Goal: Feedback & Contribution: Contribute content

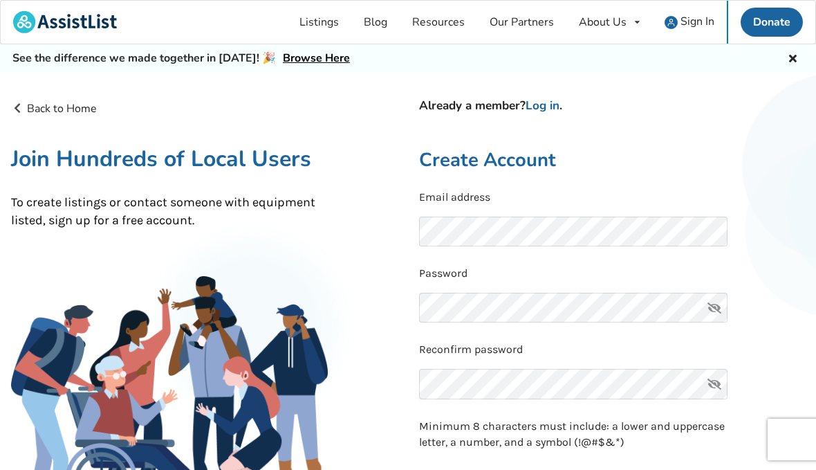
click at [328, 22] on link "Listings" at bounding box center [319, 22] width 64 height 43
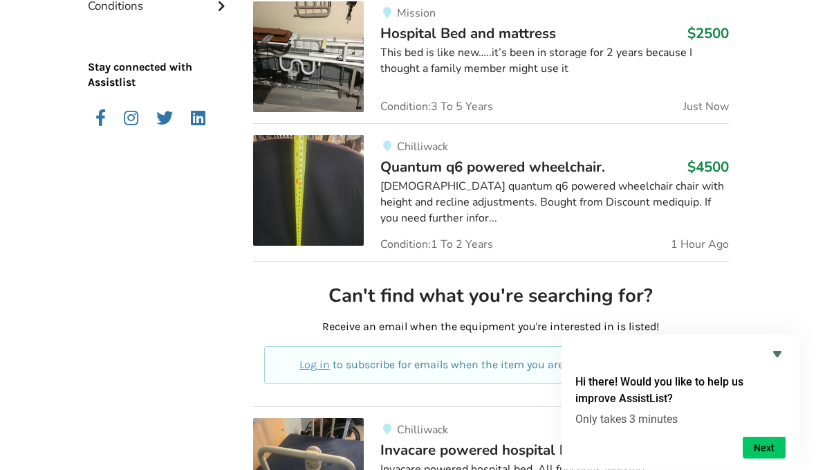
scroll to position [566, 0]
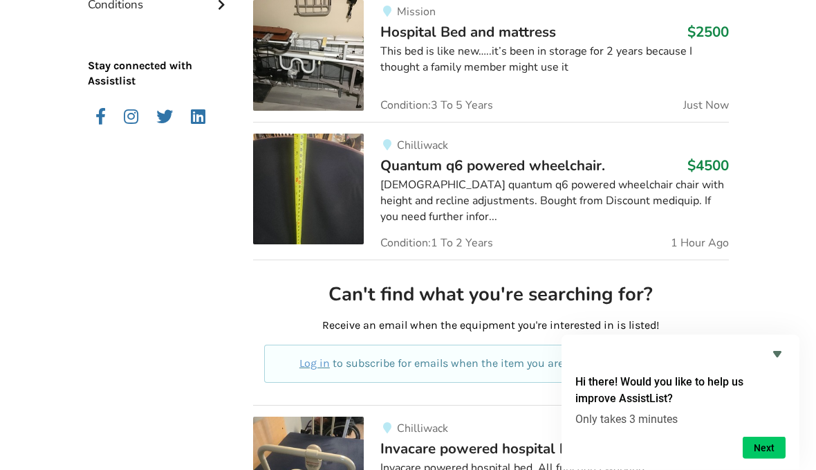
click at [773, 402] on div "Hi there! Would you like to help us improve AssistList? Only takes 3 minutes Ne…" at bounding box center [681, 402] width 238 height 135
click at [776, 402] on div "Hi there! Would you like to help us improve AssistList? Only takes 3 minutes Ne…" at bounding box center [681, 402] width 238 height 135
click at [771, 362] on icon "Hide survey" at bounding box center [777, 354] width 17 height 17
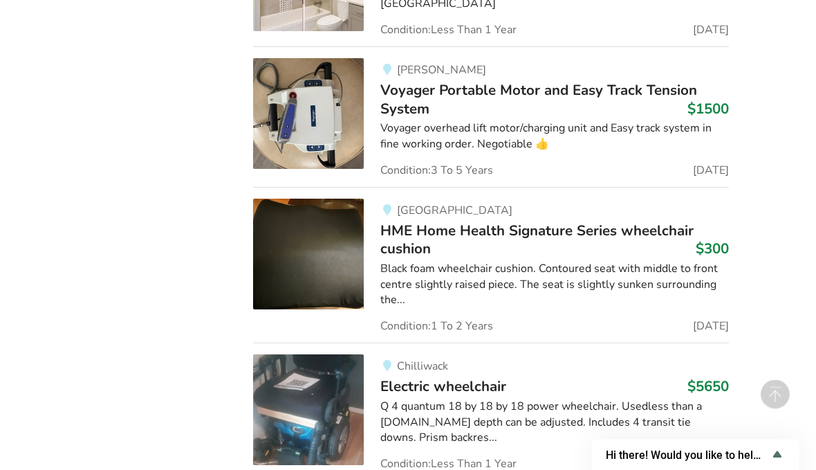
scroll to position [3081, 0]
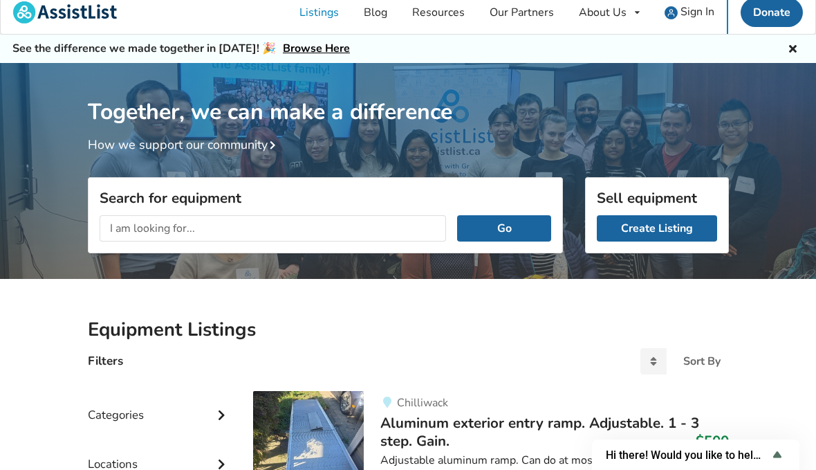
scroll to position [10, 0]
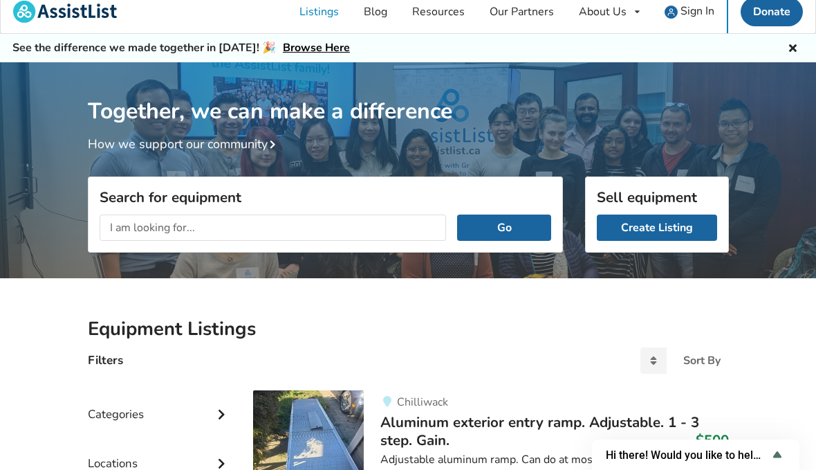
click at [650, 223] on link "Create Listing" at bounding box center [657, 227] width 120 height 26
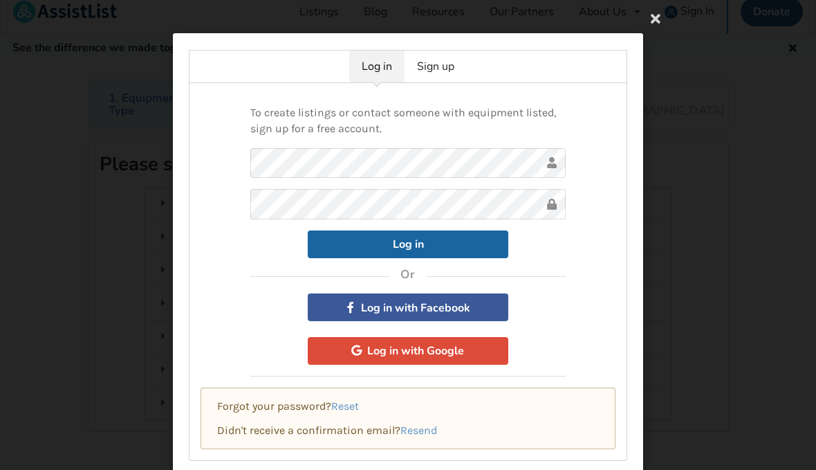
click at [443, 80] on link "Sign up" at bounding box center [436, 66] width 62 height 32
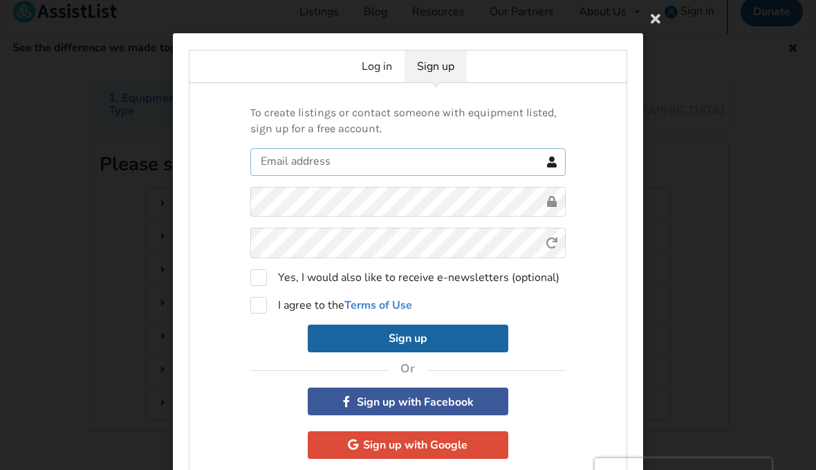
click at [510, 162] on input "text" at bounding box center [407, 162] width 315 height 28
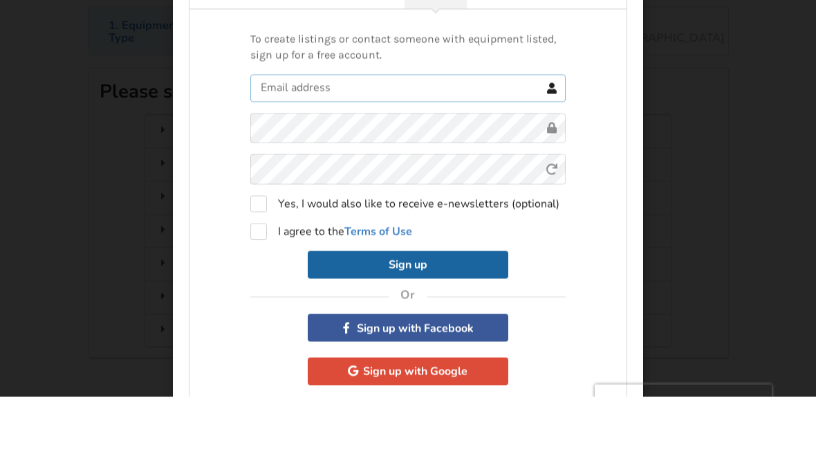
type input "behnkelinda@me.com"
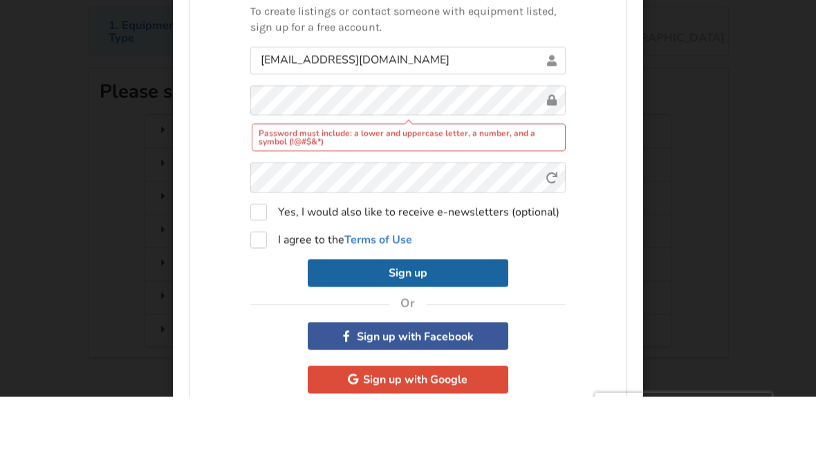
scroll to position [84, 0]
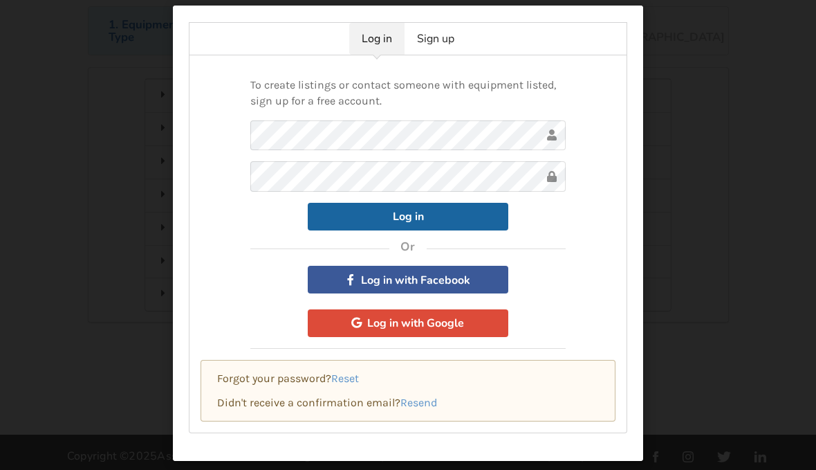
click at [442, 33] on link "Sign up" at bounding box center [436, 39] width 62 height 32
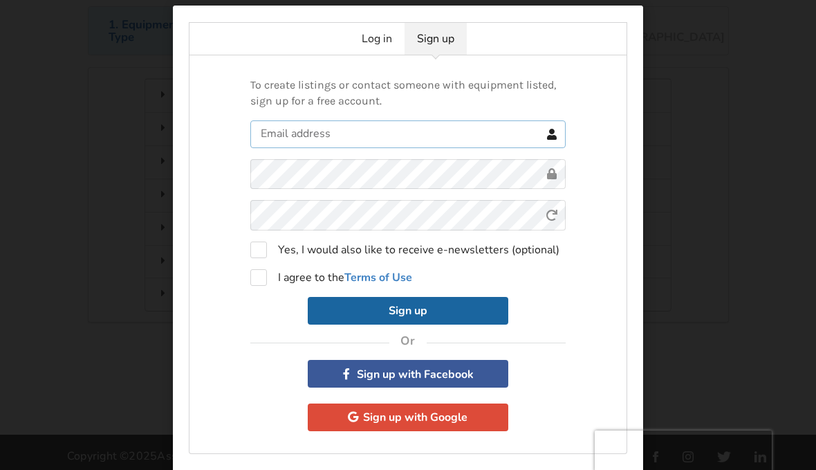
click at [452, 130] on input "text" at bounding box center [407, 134] width 315 height 28
type input "behnkelinda@me.com"
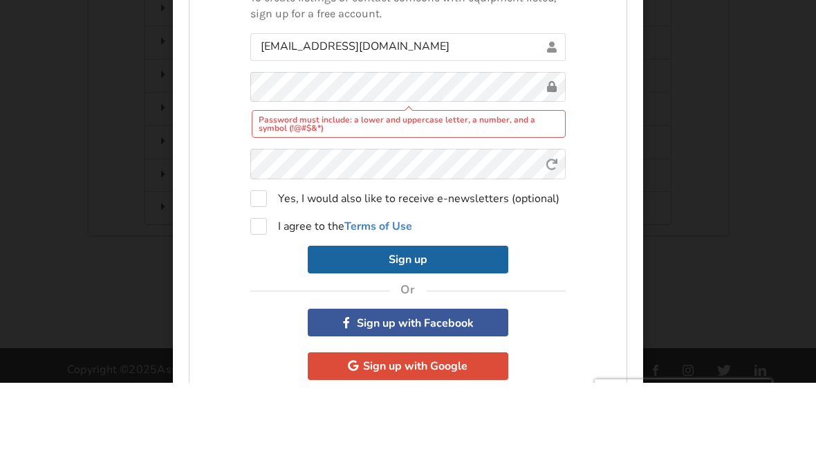
scroll to position [170, 0]
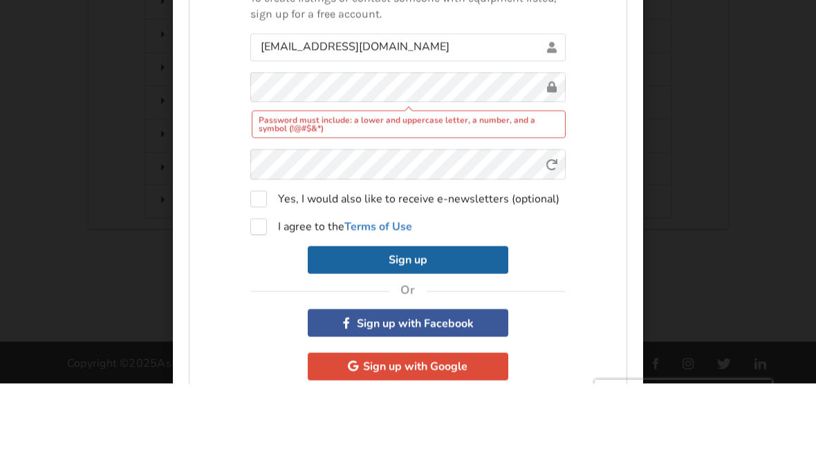
click at [447, 197] on div "Password must include: a lower and uppercase letter, a number, and a symbol (!@…" at bounding box center [409, 211] width 315 height 28
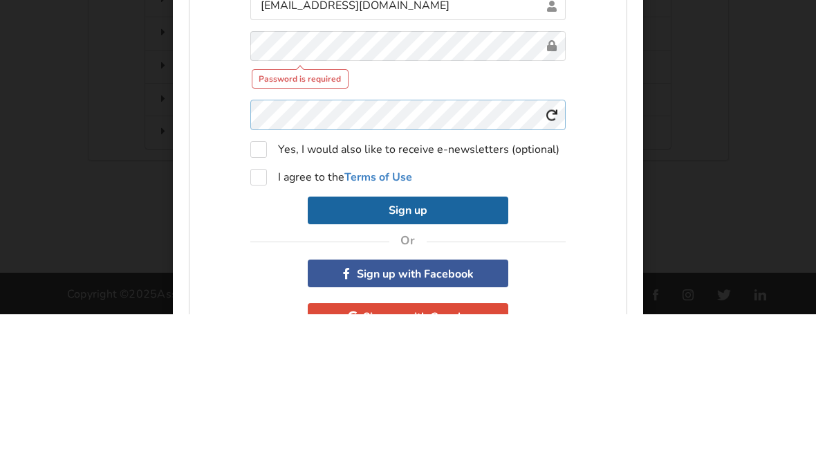
scroll to position [0, 0]
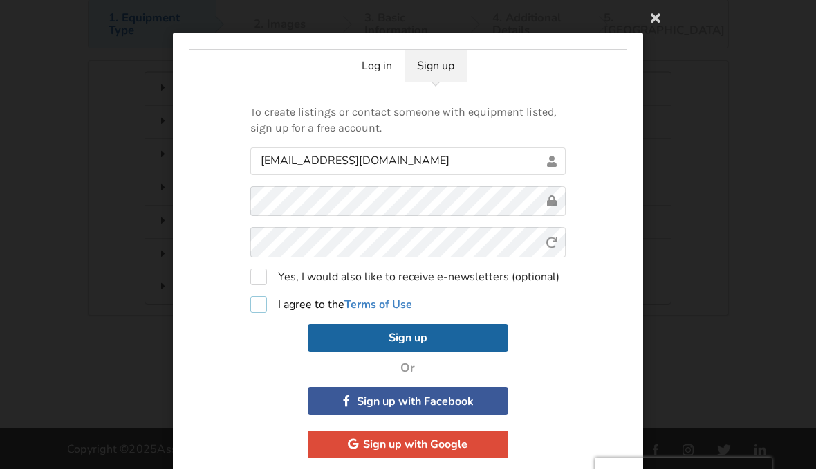
click at [257, 311] on label "I agree to the Terms of Use" at bounding box center [331, 305] width 162 height 17
checkbox input "true"
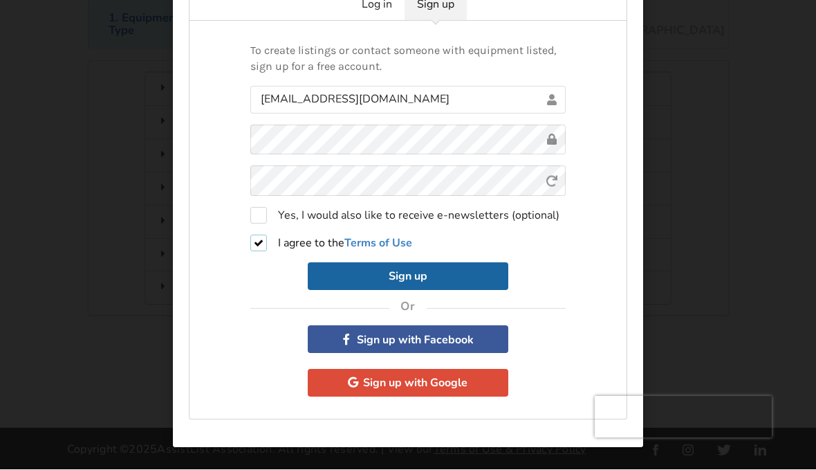
scroll to position [62, 0]
click at [483, 276] on button "Sign up" at bounding box center [408, 277] width 201 height 28
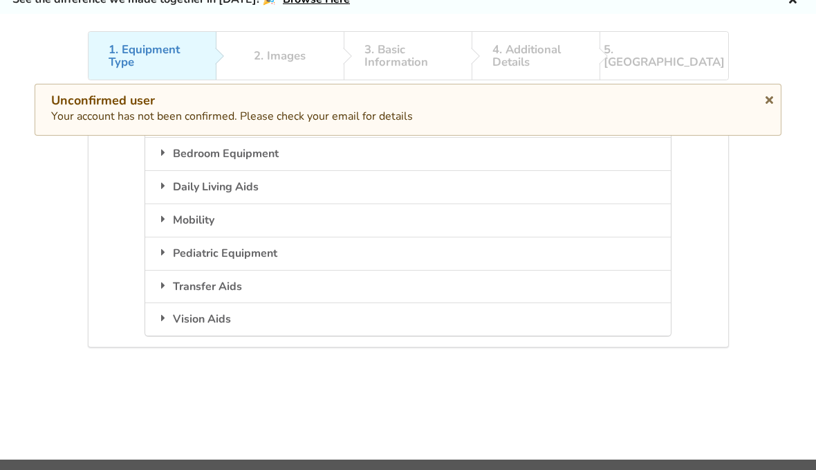
scroll to position [55, 0]
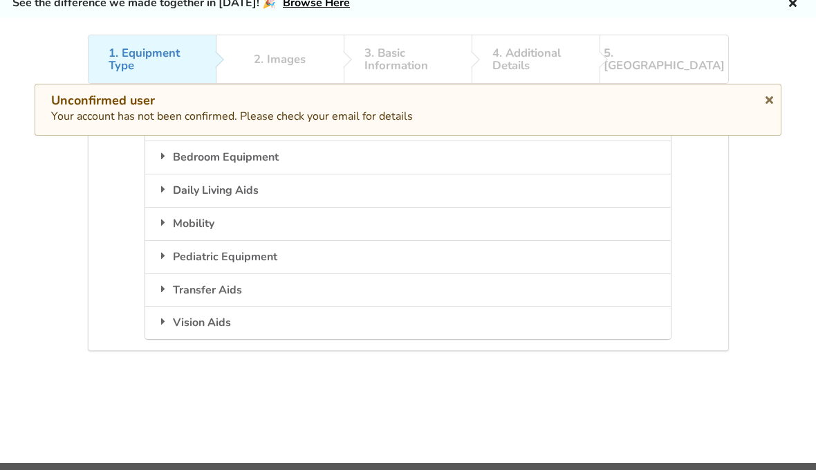
click at [721, 105] on div "Unconfirmed user" at bounding box center [408, 101] width 714 height 16
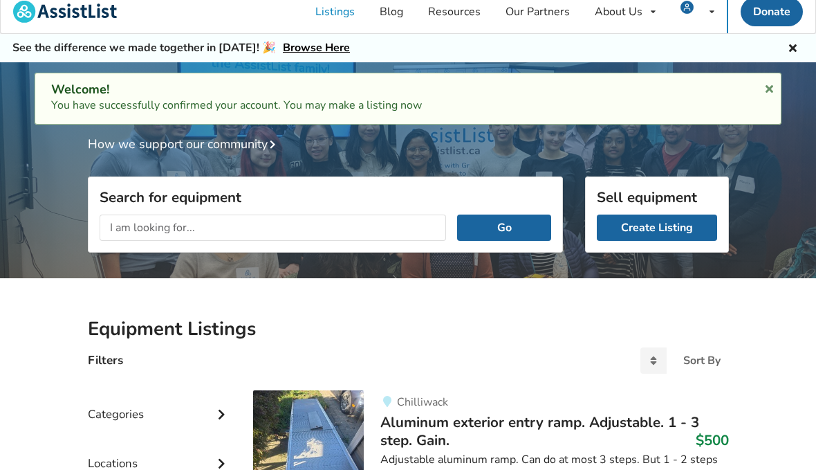
click at [651, 233] on link "Create Listing" at bounding box center [657, 227] width 120 height 26
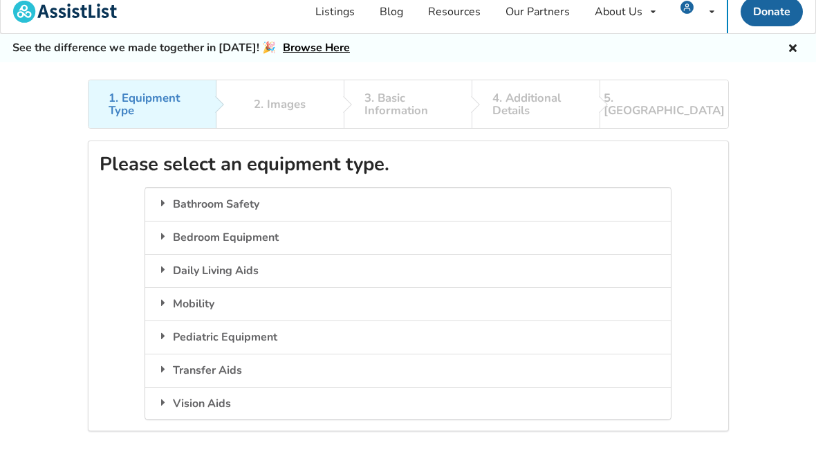
click at [548, 299] on div "Mobility" at bounding box center [407, 303] width 525 height 33
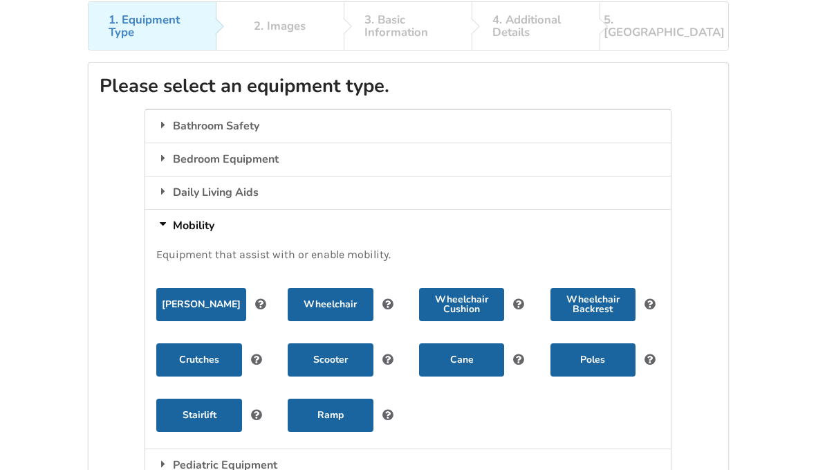
scroll to position [100, 0]
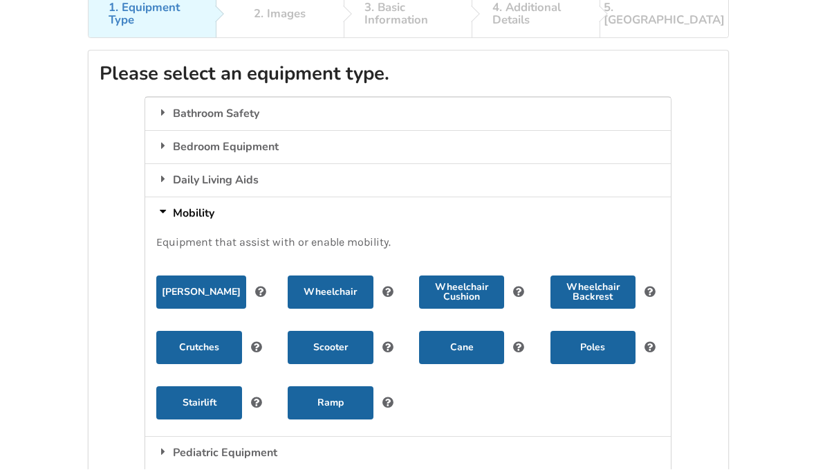
click at [327, 342] on button "Scooter" at bounding box center [330, 347] width 85 height 33
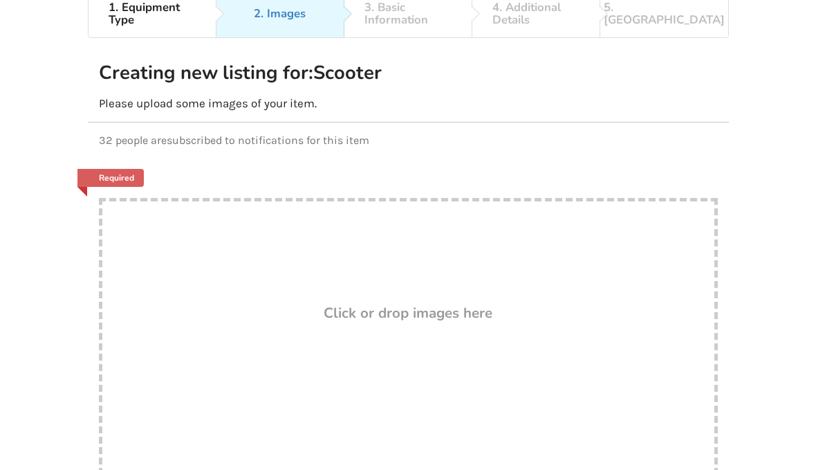
click at [393, 305] on h3 "Click or drop images here" at bounding box center [408, 313] width 169 height 18
type input "C:\fakepath\IMG_9736.jpeg"
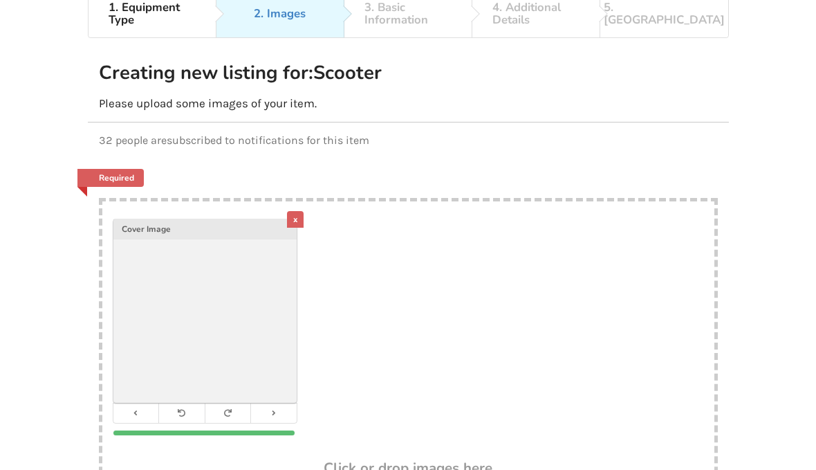
click at [544, 358] on div "x Cover Image" at bounding box center [408, 330] width 612 height 259
type input "C:\fakepath\IMG_9738.jpeg"
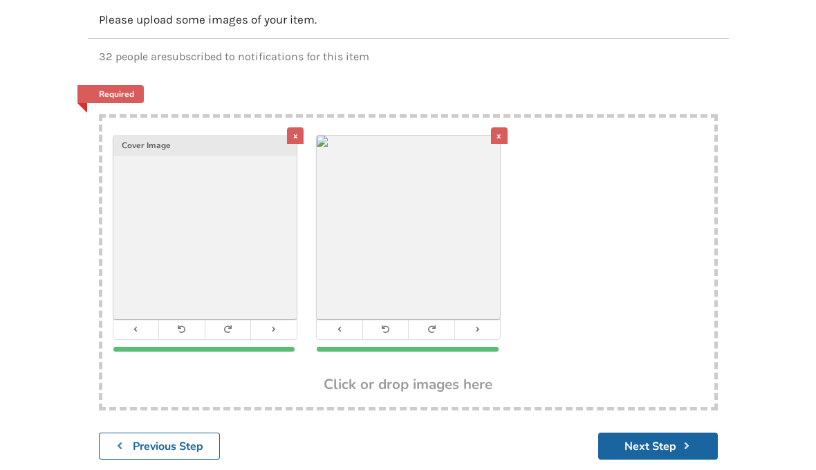
scroll to position [201, 0]
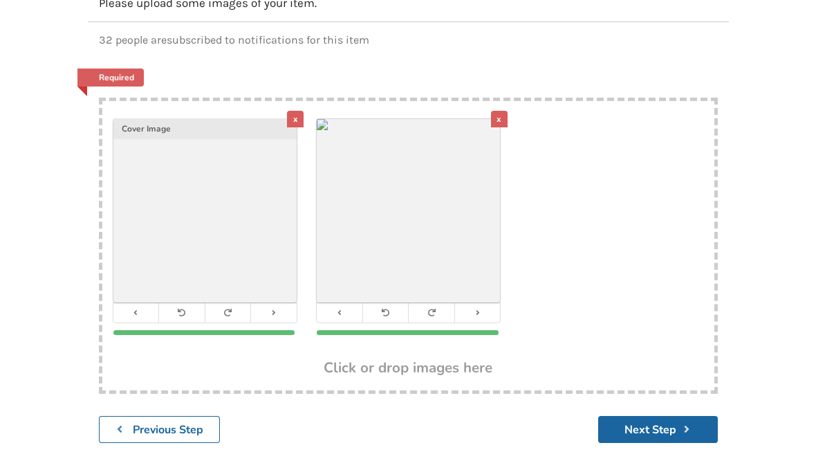
click at [677, 423] on button "Next Step" at bounding box center [658, 429] width 120 height 27
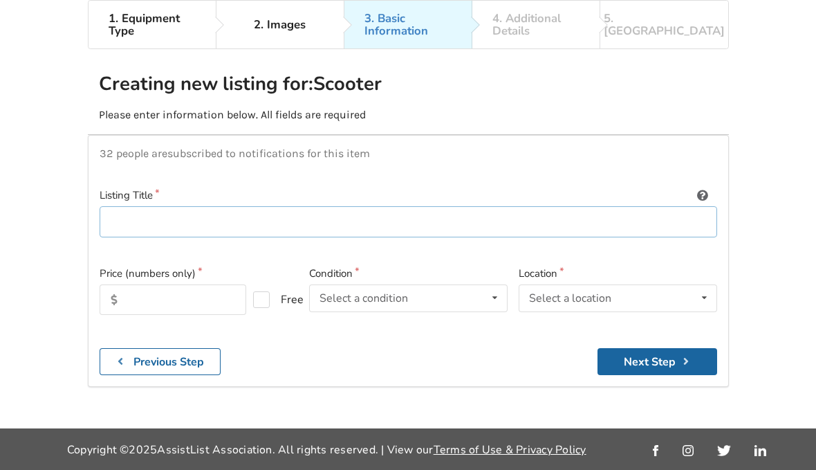
click at [136, 206] on input at bounding box center [409, 221] width 618 height 31
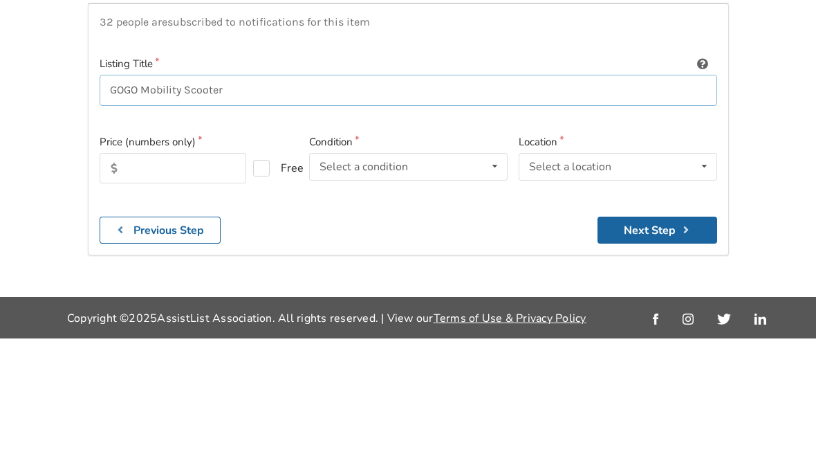
type input "GOGO Mobility Scooter"
click at [155, 284] on input "text" at bounding box center [173, 299] width 147 height 30
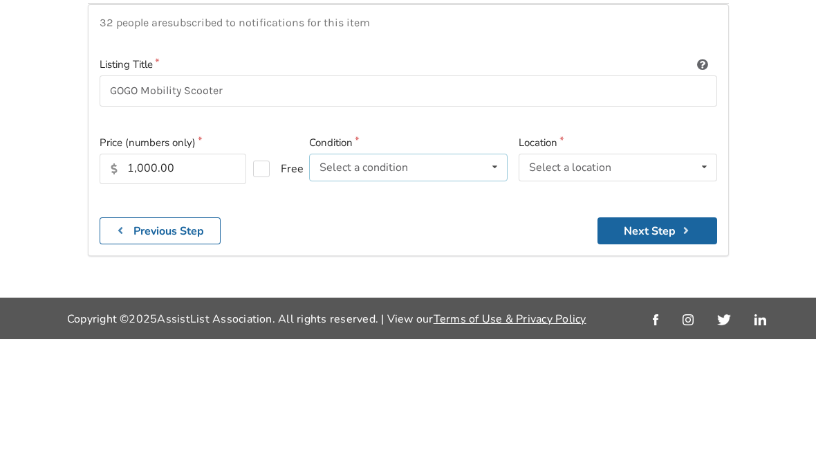
click at [475, 284] on div "Select a condition Brand New Less Than 1 Year 1 To 2 Years 3 To 5 Years Over 5 …" at bounding box center [408, 298] width 198 height 28
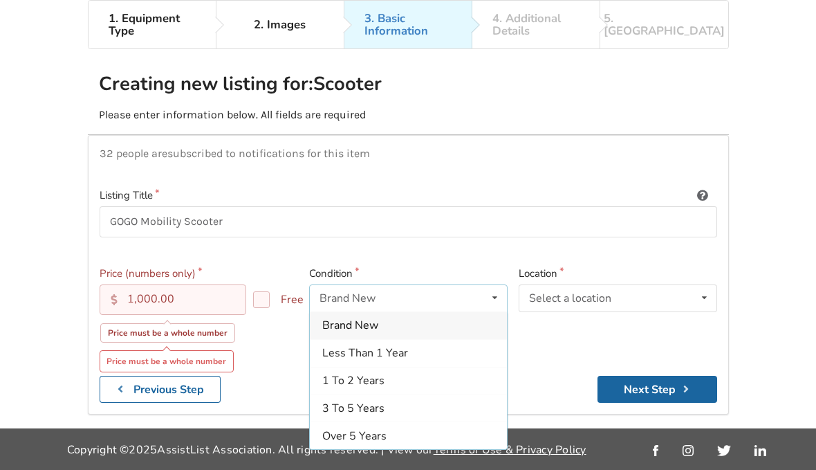
click at [484, 367] on div "1 To 2 Years" at bounding box center [408, 381] width 197 height 28
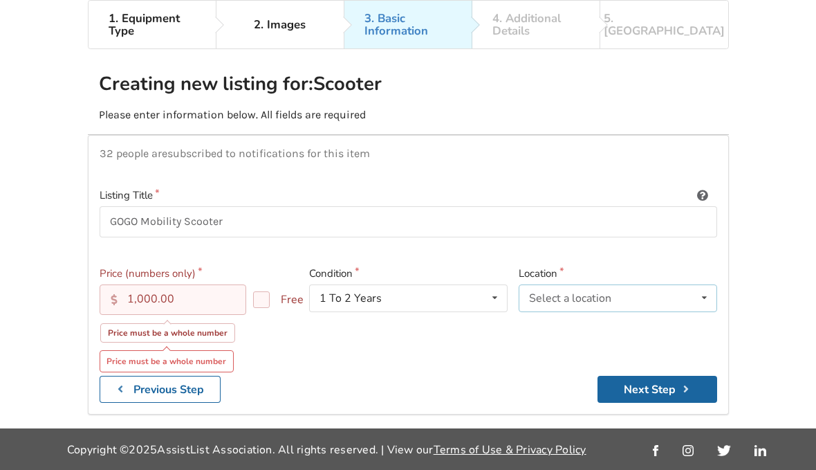
click at [705, 285] on icon at bounding box center [704, 298] width 20 height 26
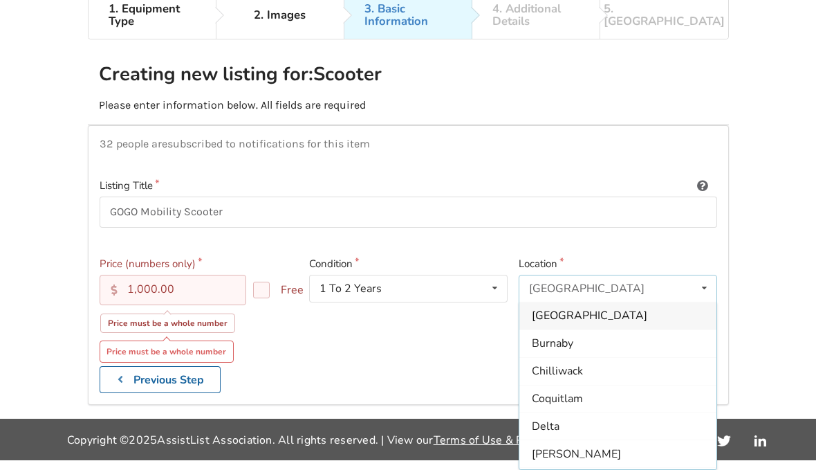
click at [650, 302] on div "Abbotsford" at bounding box center [617, 316] width 197 height 28
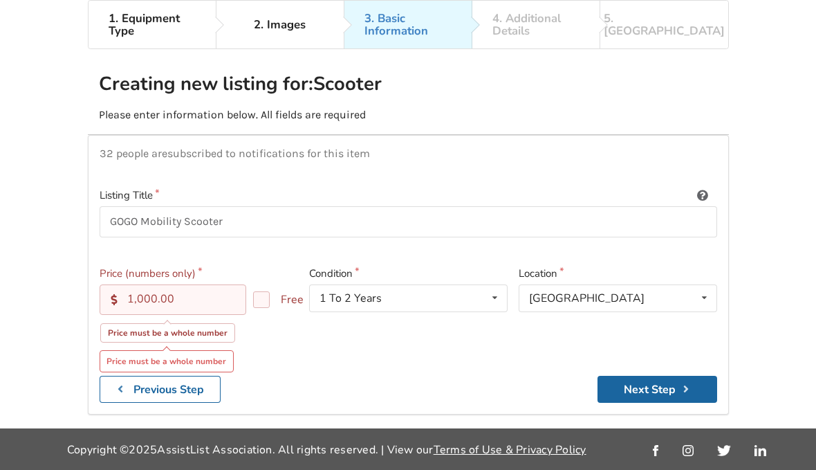
click at [197, 284] on input "1,000.00" at bounding box center [173, 299] width 147 height 30
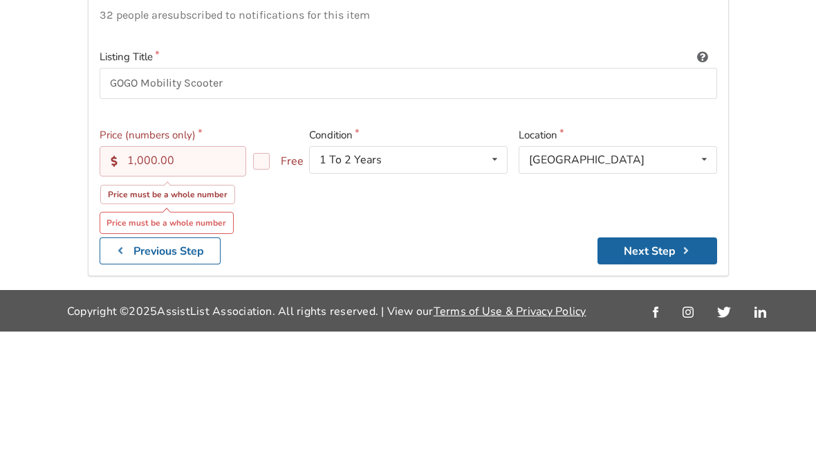
click at [209, 284] on input "1,000.00" at bounding box center [173, 299] width 147 height 30
type input "1"
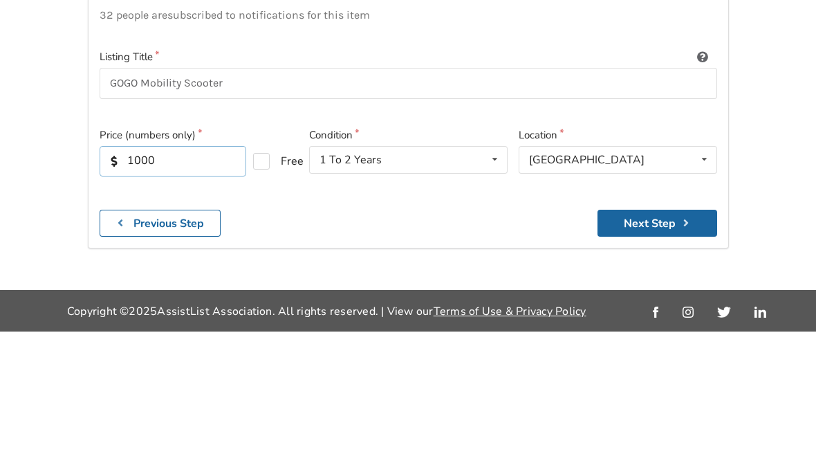
type input "1000"
click at [448, 175] on div "32 people are subscribed to notifications for this item Listing Title GOGO Mobi…" at bounding box center [408, 260] width 641 height 251
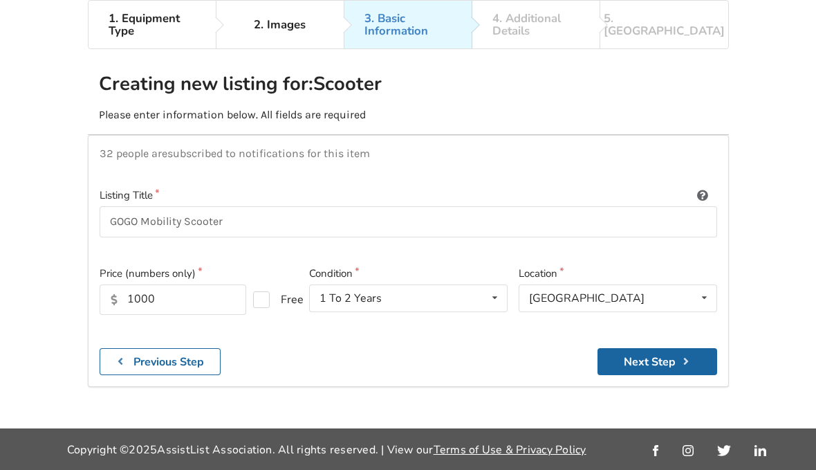
click at [678, 348] on button "Next Step" at bounding box center [657, 361] width 120 height 27
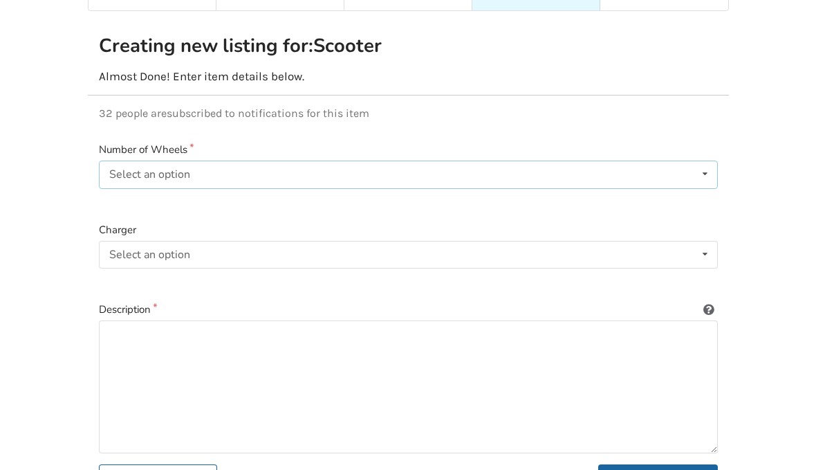
click at [705, 169] on icon at bounding box center [705, 174] width 20 height 26
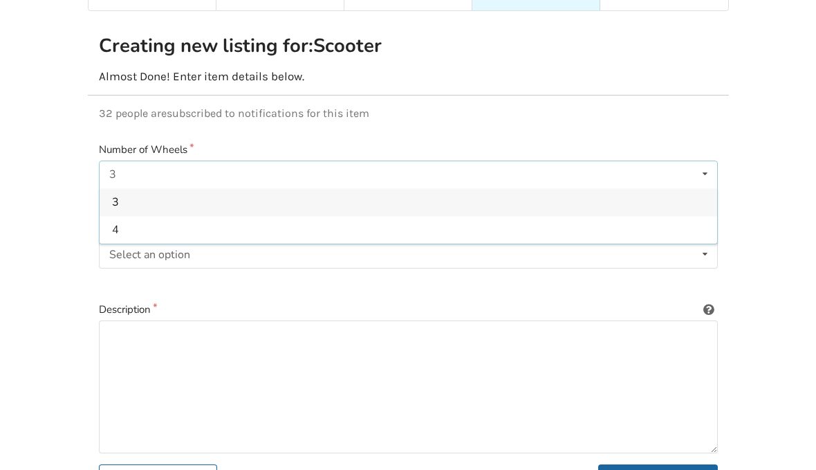
click at [560, 198] on div "3" at bounding box center [409, 202] width 618 height 28
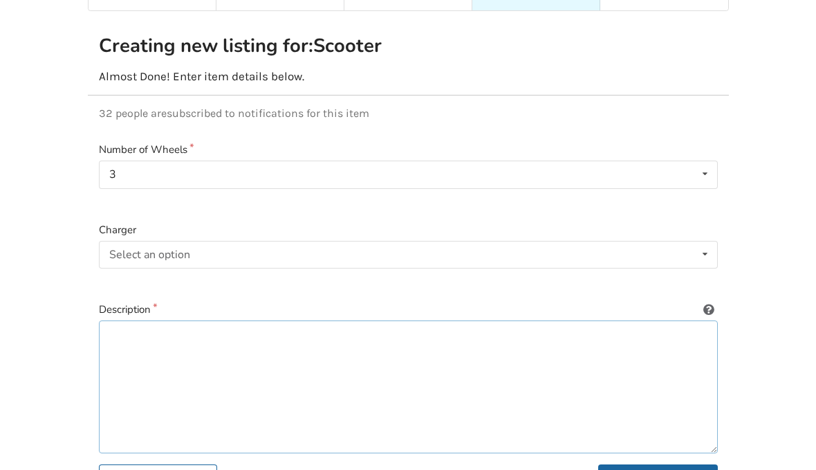
click at [586, 330] on textarea at bounding box center [408, 386] width 619 height 133
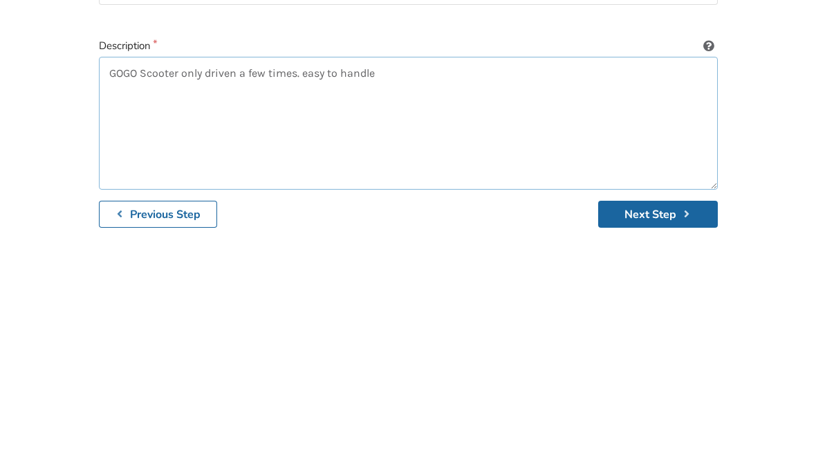
click at [302, 285] on textarea "GOGO Scooter only driven a few times. easy to handle" at bounding box center [408, 351] width 619 height 133
click at [380, 285] on textarea "GOGO Scooter only driven a few times, easy to handle" at bounding box center [408, 351] width 619 height 133
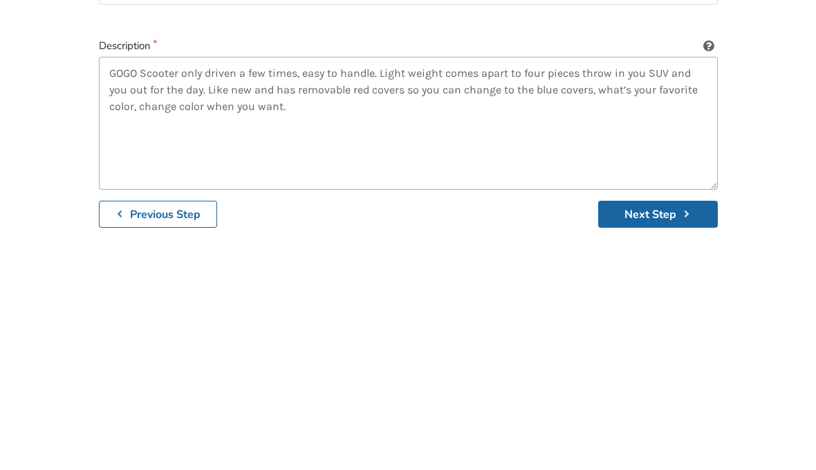
click at [639, 285] on textarea "GOGO Scooter only driven a few times, easy to handle. Light weight comes apart …" at bounding box center [408, 351] width 619 height 133
click at [313, 285] on textarea "GOGO Scooter only driven a few times, easy to handle. Light weight comes apart …" at bounding box center [408, 351] width 619 height 133
type textarea "GOGO Scooter only driven a few times, easy to handle. Light weight comes apart …"
click at [686, 436] on icon "submit" at bounding box center [686, 441] width 13 height 11
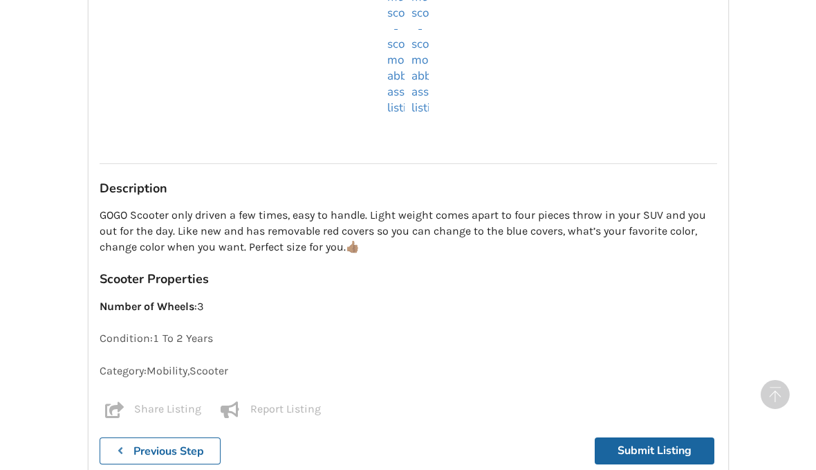
scroll to position [1059, 0]
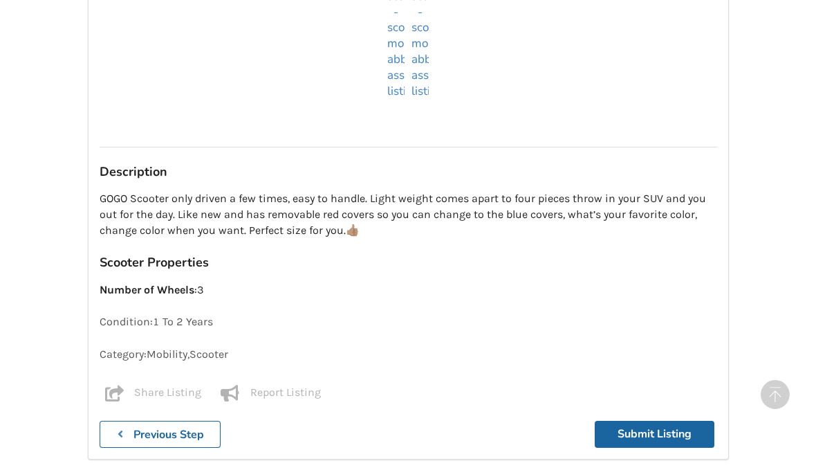
click at [675, 428] on button "Submit Listing" at bounding box center [655, 433] width 120 height 27
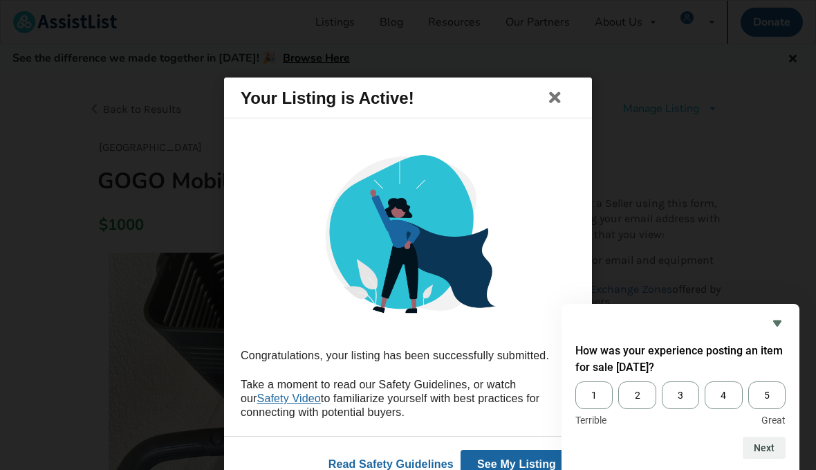
click at [768, 409] on span "5" at bounding box center [766, 395] width 37 height 28
click at [748, 381] on input "5" at bounding box center [748, 381] width 0 height 0
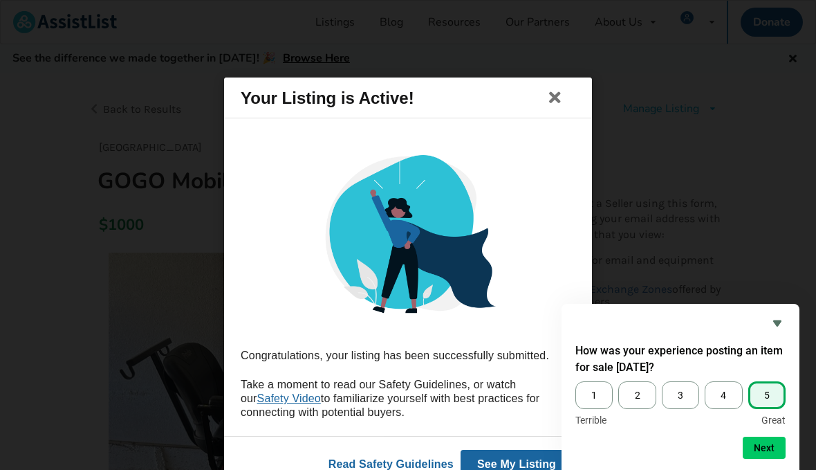
click at [767, 458] on button "Next" at bounding box center [764, 447] width 43 height 22
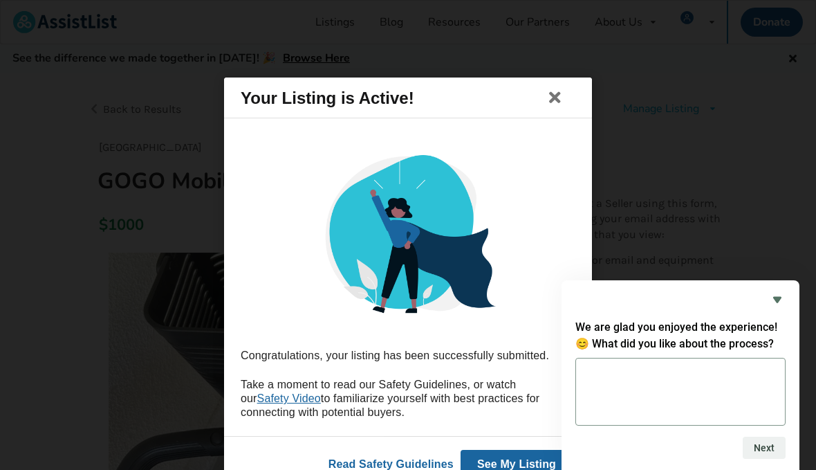
click at [705, 425] on textarea at bounding box center [680, 392] width 210 height 68
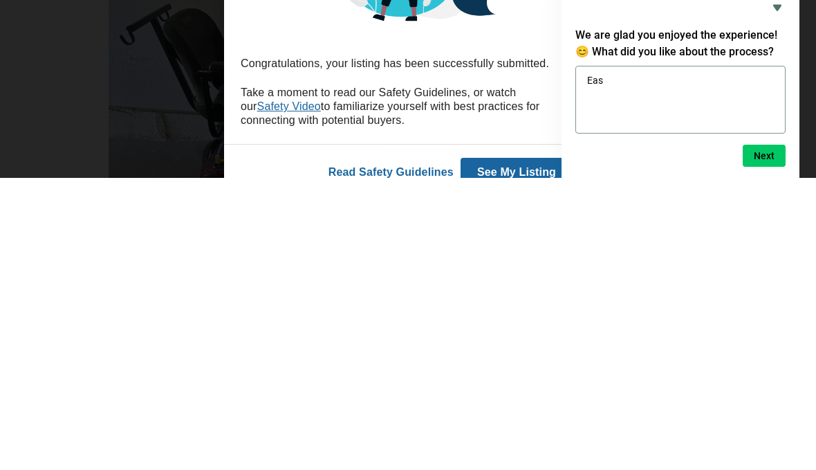
type textarea "Easy"
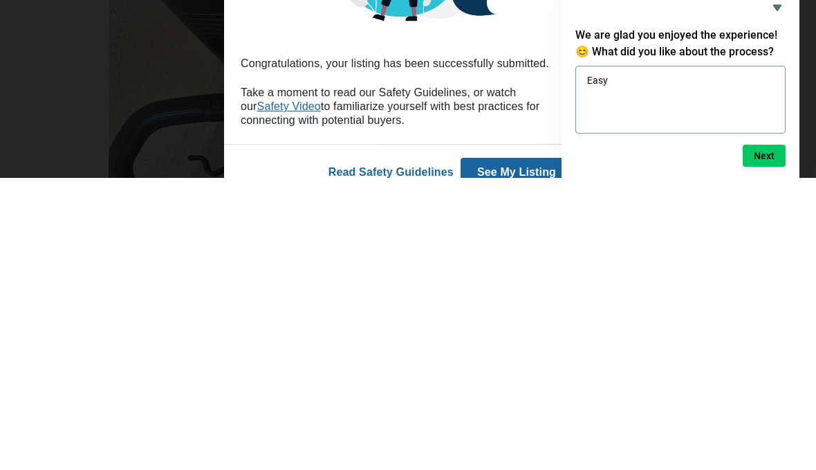
click at [762, 436] on button "Next" at bounding box center [764, 447] width 43 height 22
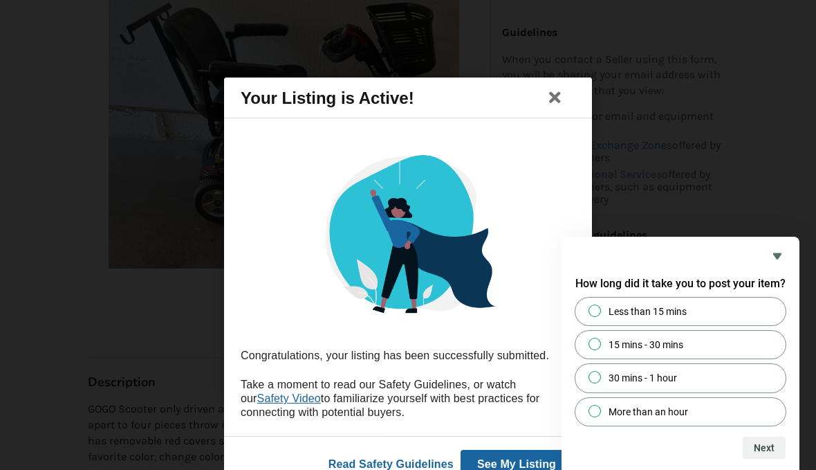
click at [598, 317] on div at bounding box center [594, 311] width 17 height 14
click at [598, 315] on input "Less than 15 mins" at bounding box center [595, 310] width 9 height 9
radio input "true"
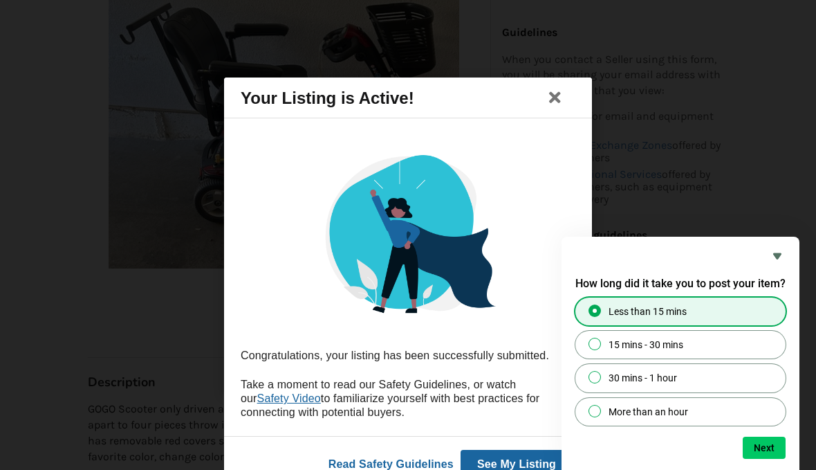
click at [759, 458] on button "Next" at bounding box center [764, 447] width 43 height 22
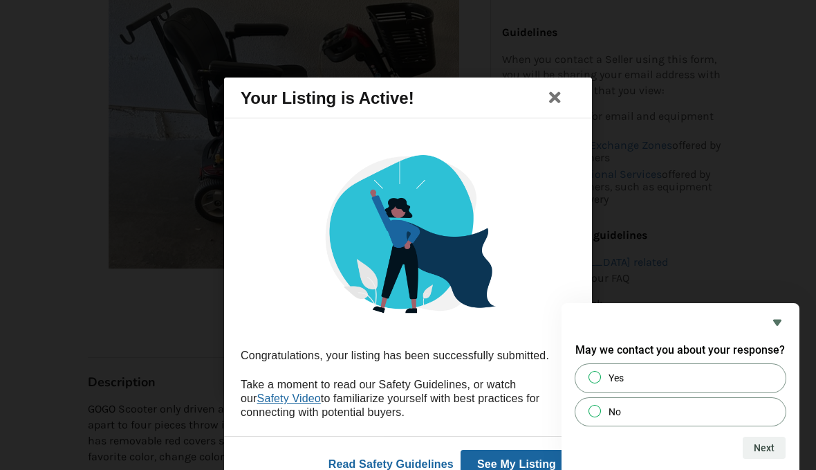
click at [594, 415] on input "No" at bounding box center [595, 410] width 9 height 9
radio input "true"
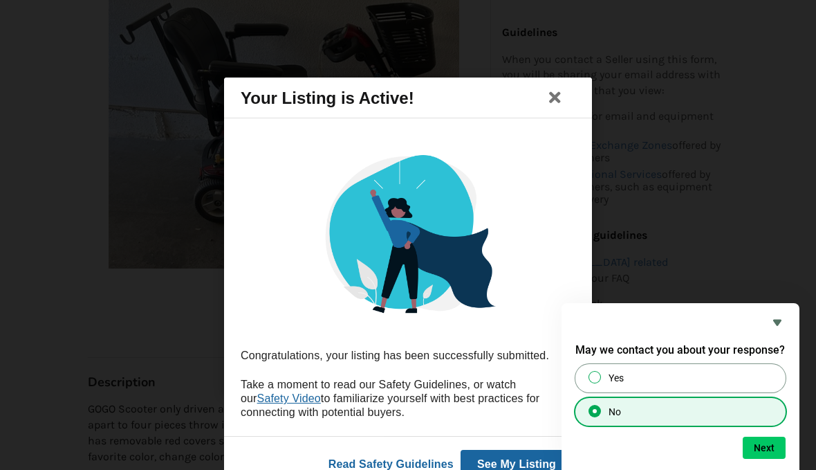
click at [770, 458] on button "Next" at bounding box center [764, 447] width 43 height 22
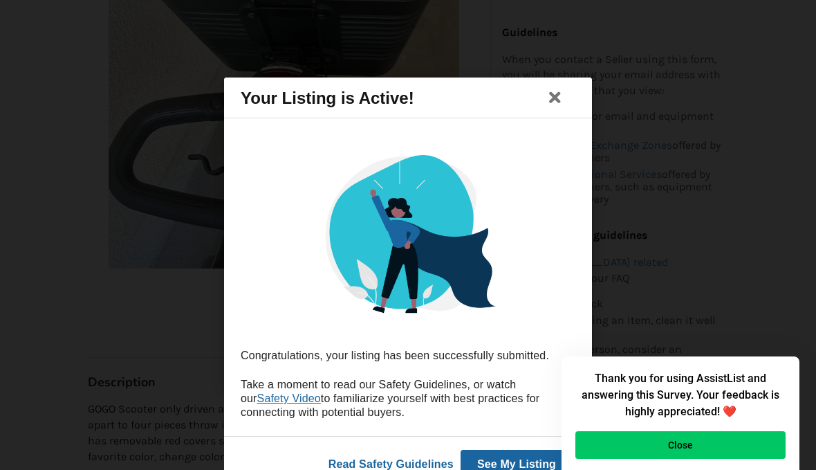
click at [684, 458] on button "Close" at bounding box center [680, 445] width 210 height 28
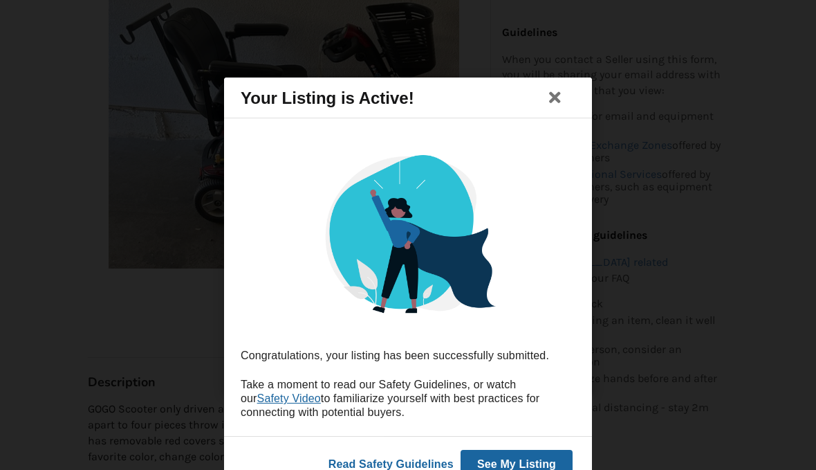
click at [281, 404] on span "Safety Video" at bounding box center [289, 398] width 64 height 12
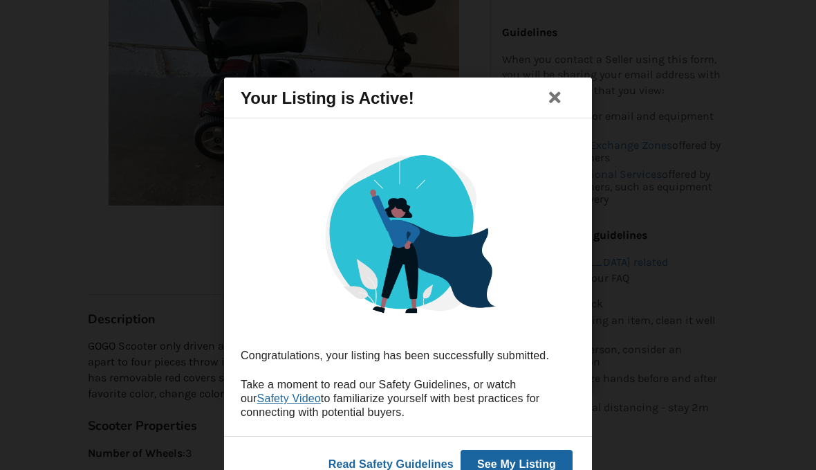
scroll to position [398, 0]
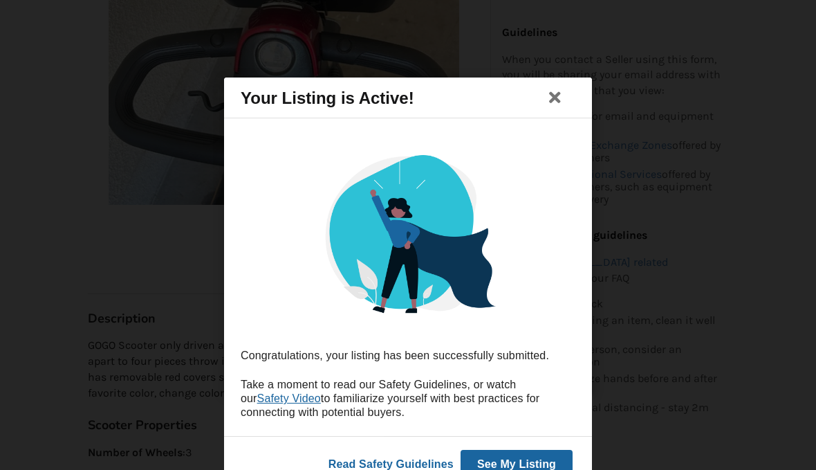
click at [526, 458] on button "See My Listing" at bounding box center [517, 463] width 112 height 29
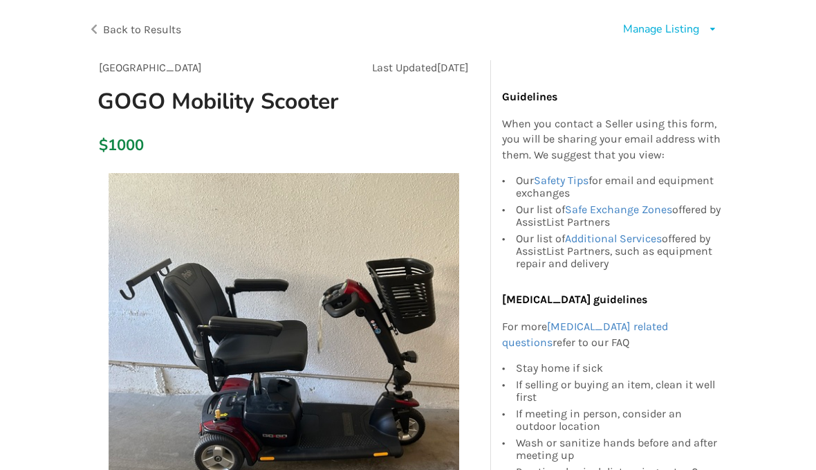
scroll to position [0, 0]
